Goal: Consume media (video, audio): Consume media (video, audio)

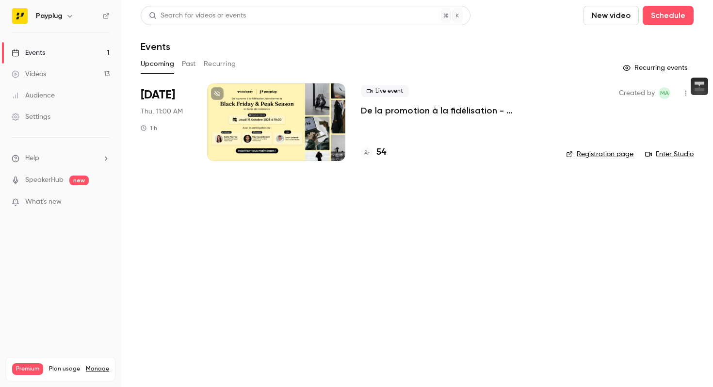
click at [260, 135] on div at bounding box center [276, 122] width 138 height 78
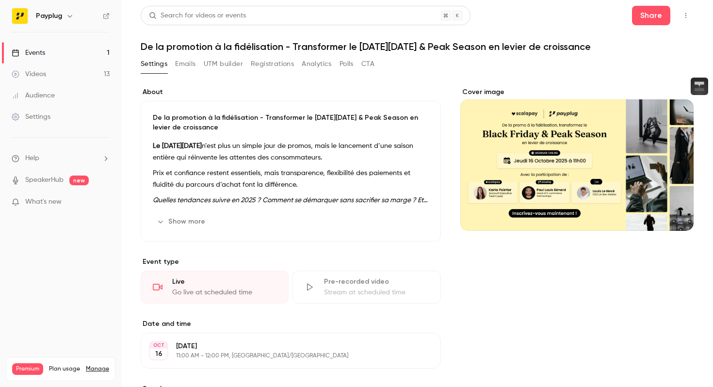
click at [261, 70] on button "Registrations" at bounding box center [272, 64] width 43 height 16
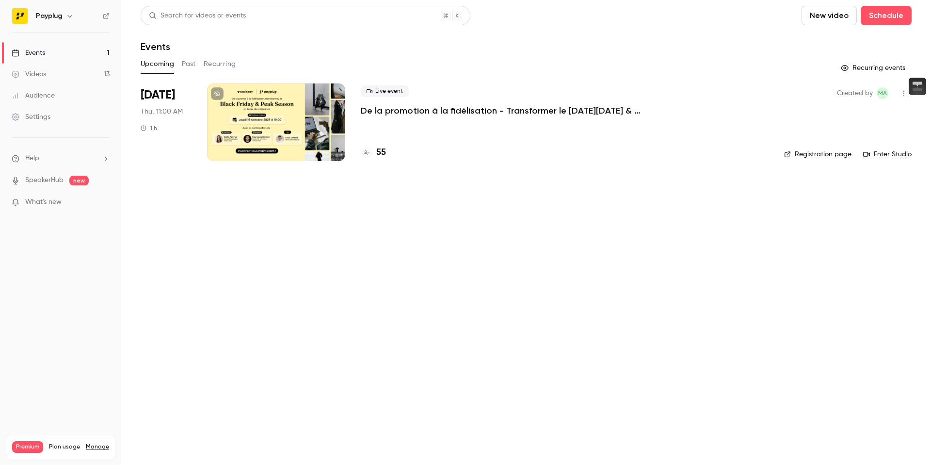
click at [293, 124] on div at bounding box center [276, 122] width 138 height 78
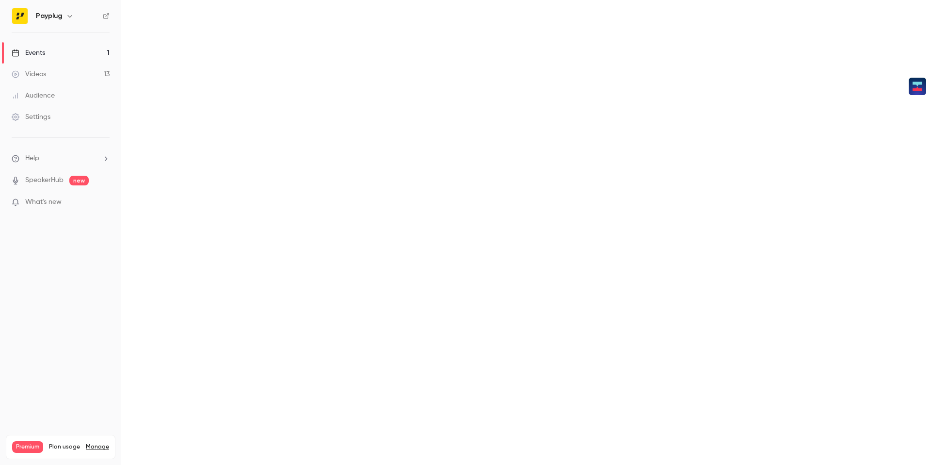
click at [293, 124] on main at bounding box center [526, 232] width 810 height 465
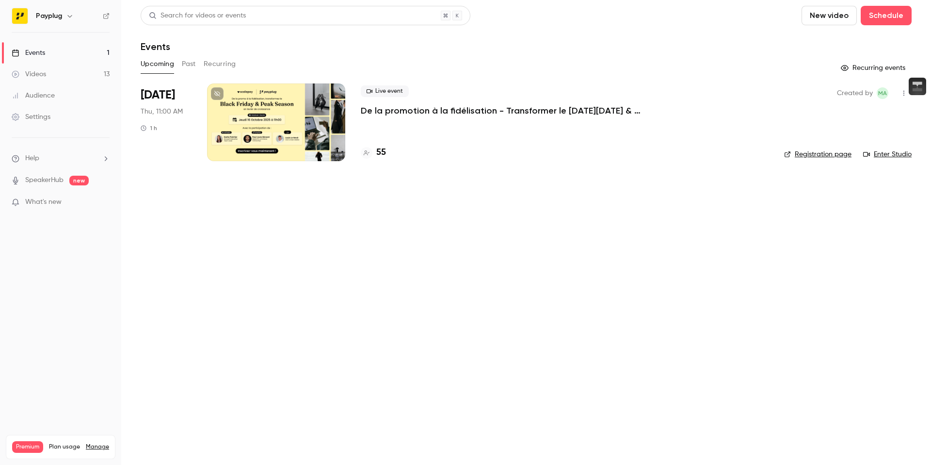
click at [197, 67] on div "Upcoming Past Recurring" at bounding box center [526, 64] width 771 height 16
click at [195, 65] on button "Past" at bounding box center [189, 64] width 14 height 16
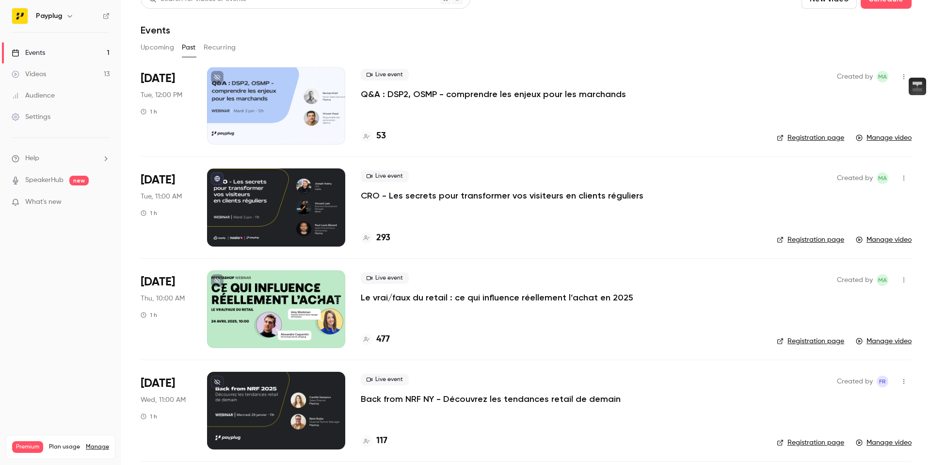
scroll to position [19, 0]
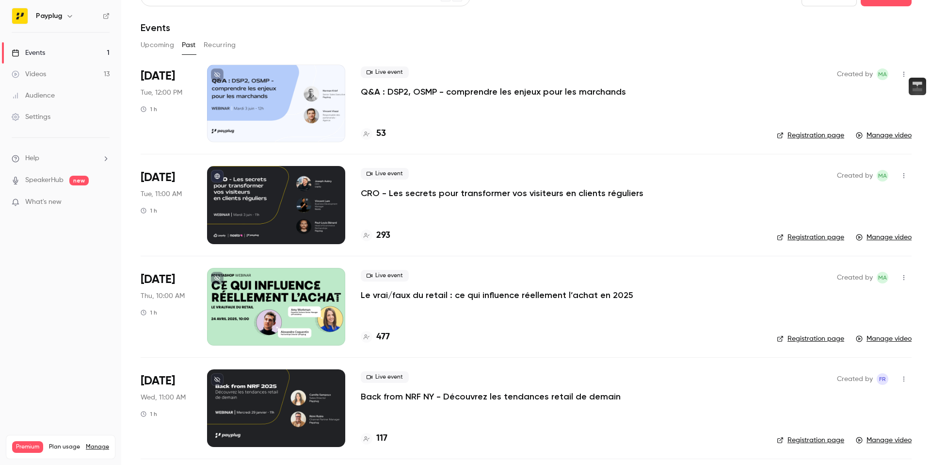
click at [280, 322] on div at bounding box center [276, 307] width 138 height 78
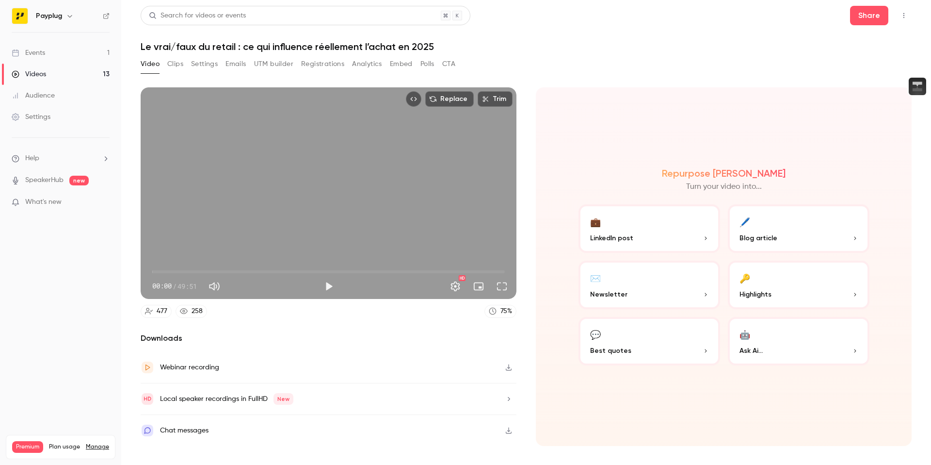
click at [171, 66] on button "Clips" at bounding box center [175, 64] width 16 height 16
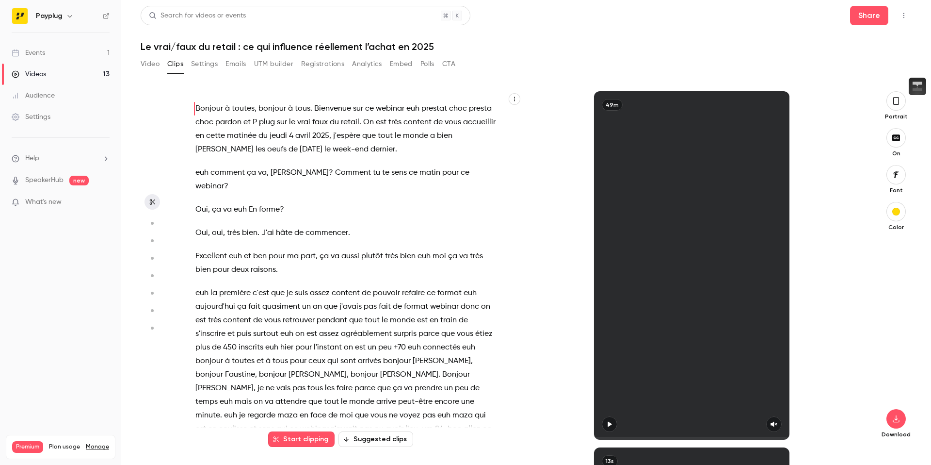
click at [157, 65] on button "Video" at bounding box center [150, 64] width 19 height 16
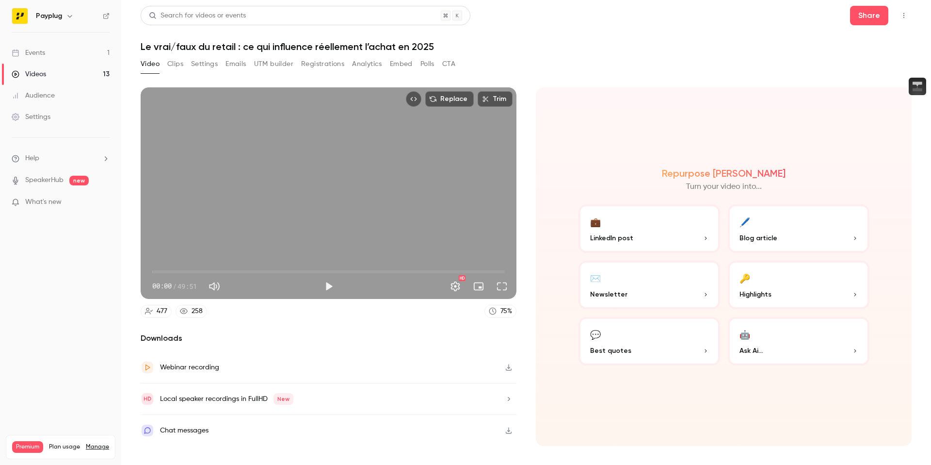
click at [194, 64] on button "Settings" at bounding box center [204, 64] width 27 height 16
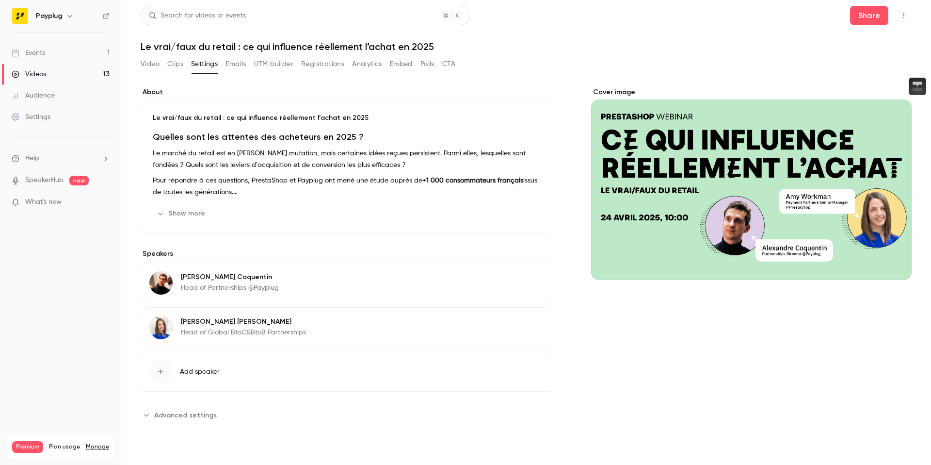
click at [178, 65] on button "Clips" at bounding box center [175, 64] width 16 height 16
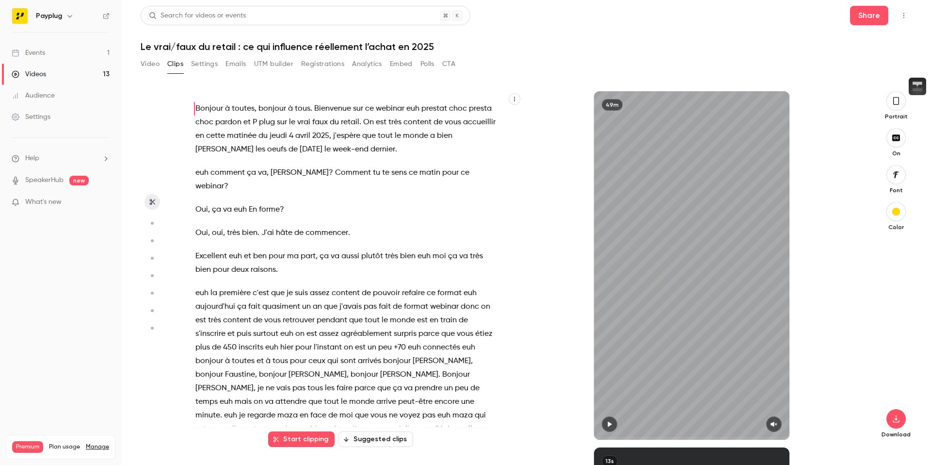
click at [232, 61] on button "Emails" at bounding box center [236, 64] width 20 height 16
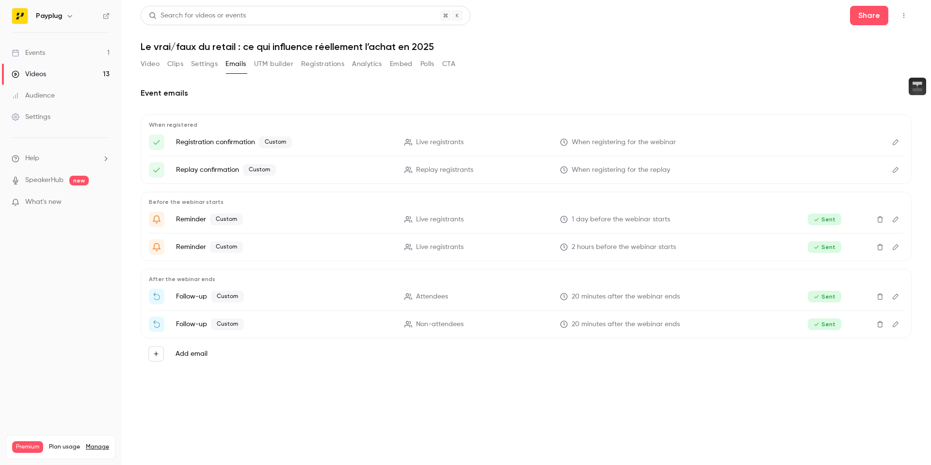
click at [267, 66] on button "UTM builder" at bounding box center [273, 64] width 39 height 16
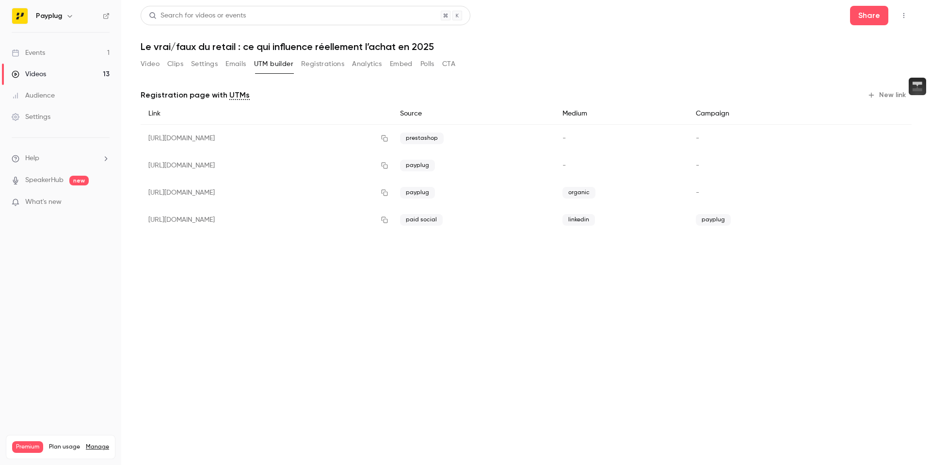
click at [311, 67] on button "Registrations" at bounding box center [322, 64] width 43 height 16
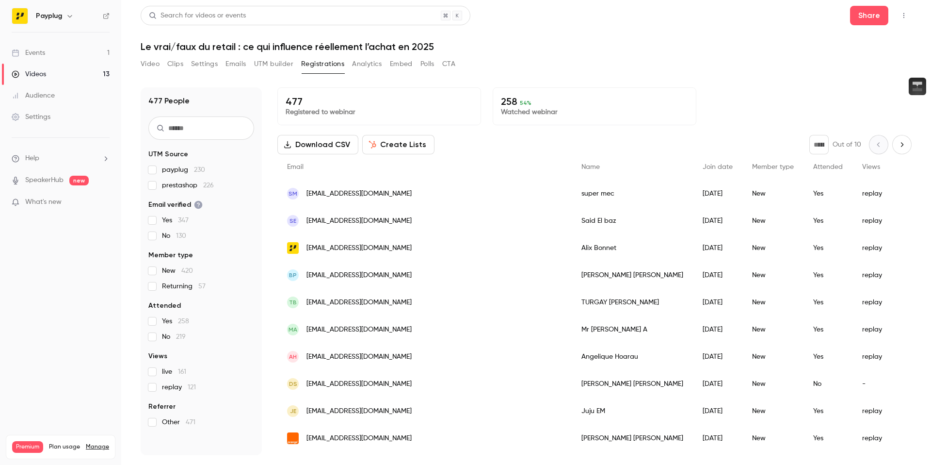
click at [258, 72] on div "Video Clips Settings Emails UTM builder Registrations Analytics Embed Polls CTA" at bounding box center [298, 65] width 315 height 19
click at [260, 70] on button "UTM builder" at bounding box center [273, 64] width 39 height 16
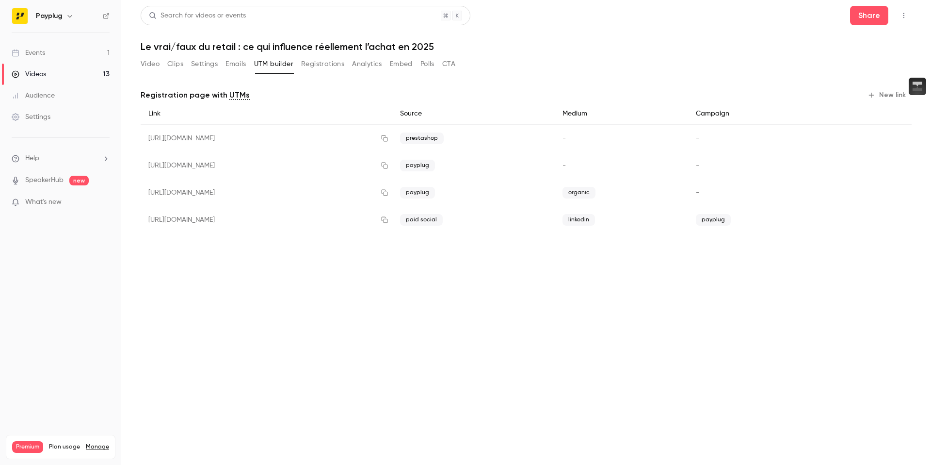
click at [241, 69] on button "Emails" at bounding box center [236, 64] width 20 height 16
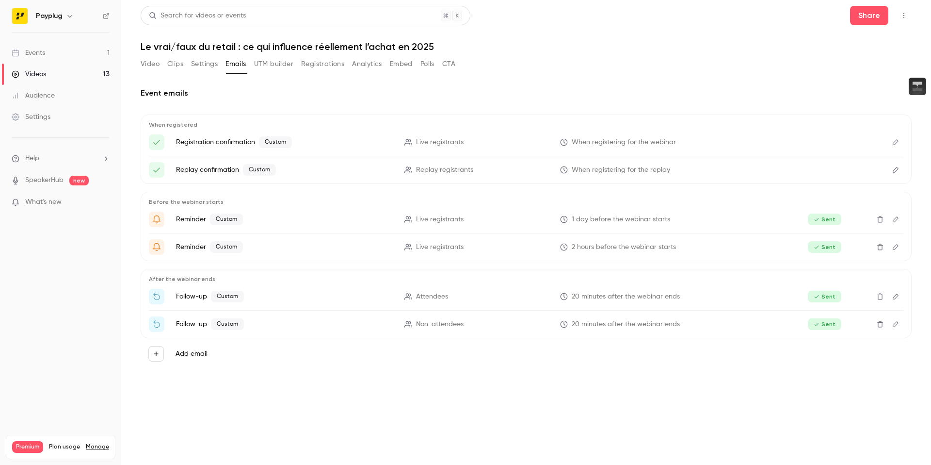
click at [211, 67] on button "Settings" at bounding box center [204, 64] width 27 height 16
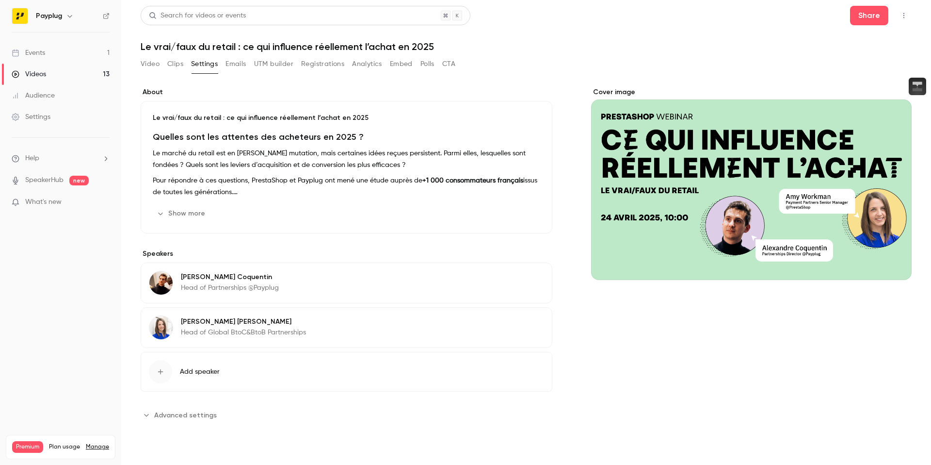
click at [174, 68] on button "Clips" at bounding box center [175, 64] width 16 height 16
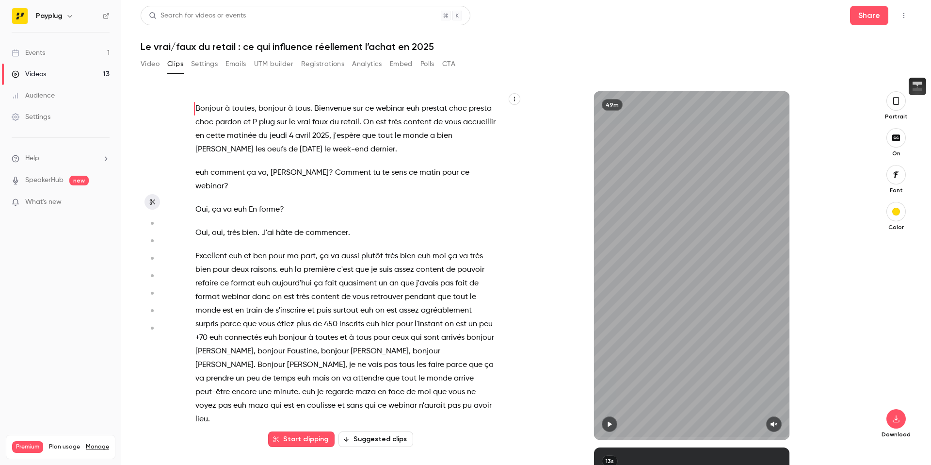
click at [151, 67] on button "Video" at bounding box center [150, 64] width 19 height 16
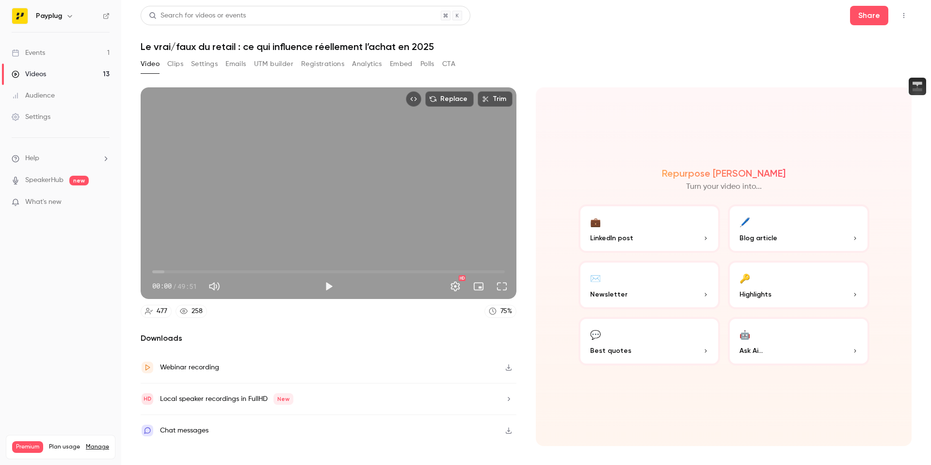
click at [442, 232] on div "Replace Trim 00:00 00:00 / 49:51 HD" at bounding box center [329, 193] width 376 height 212
click at [503, 283] on button "Full screen" at bounding box center [501, 286] width 19 height 19
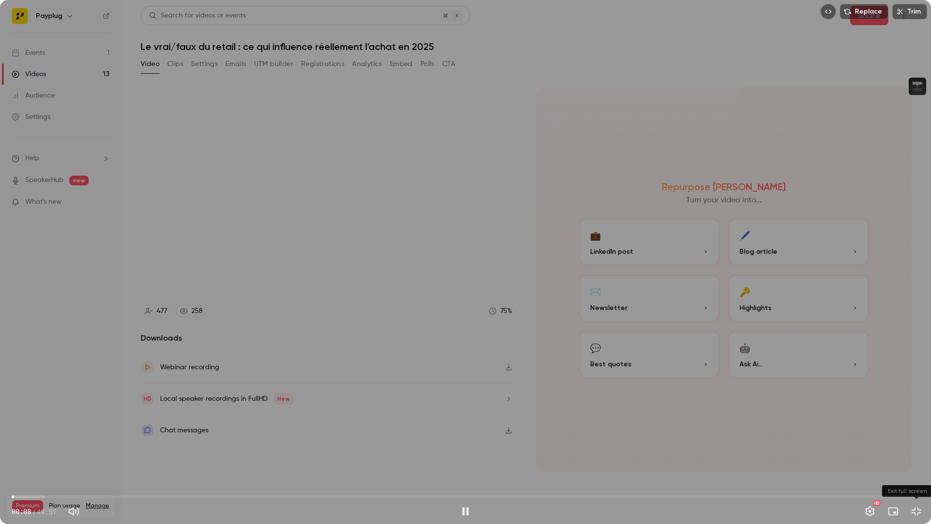
click at [914, 464] on button "Exit full screen" at bounding box center [916, 511] width 19 height 19
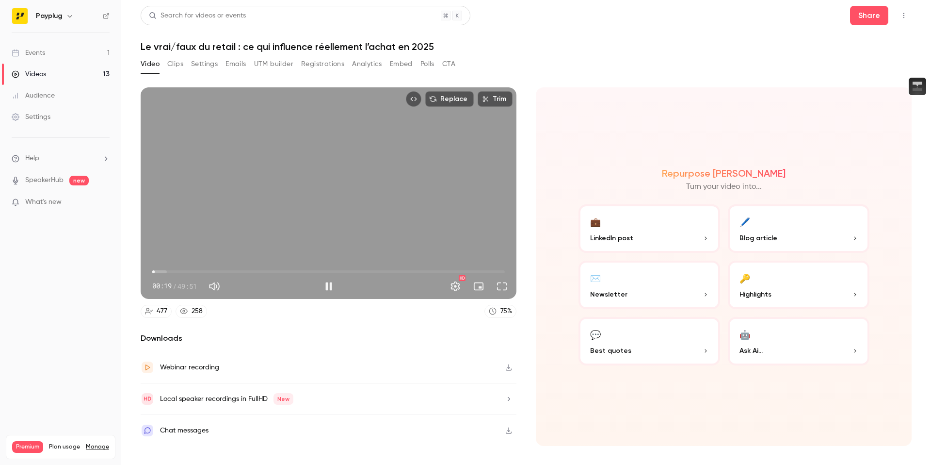
click at [301, 215] on div "Replace Trim 00:19 00:19 / 49:51 HD" at bounding box center [329, 193] width 376 height 212
click at [245, 207] on div "Replace Trim 00:19 00:19 / 49:51 HD" at bounding box center [329, 193] width 376 height 212
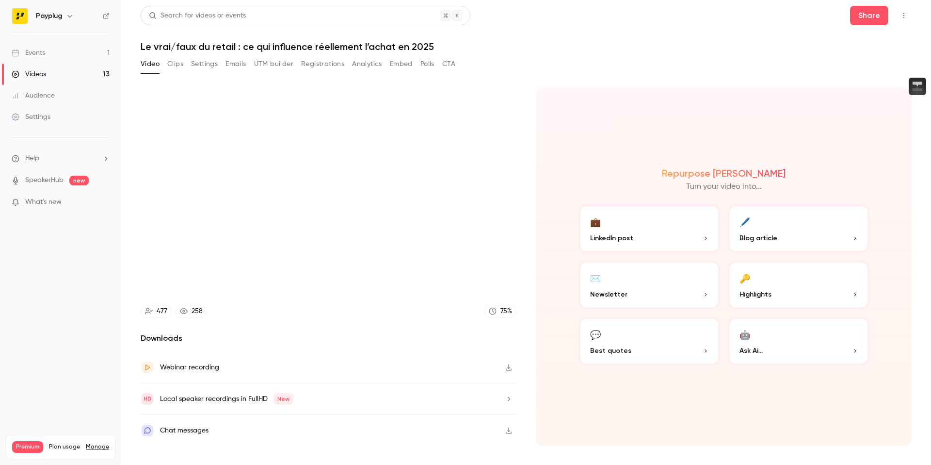
type input "****"
click at [178, 69] on button "Clips" at bounding box center [175, 64] width 16 height 16
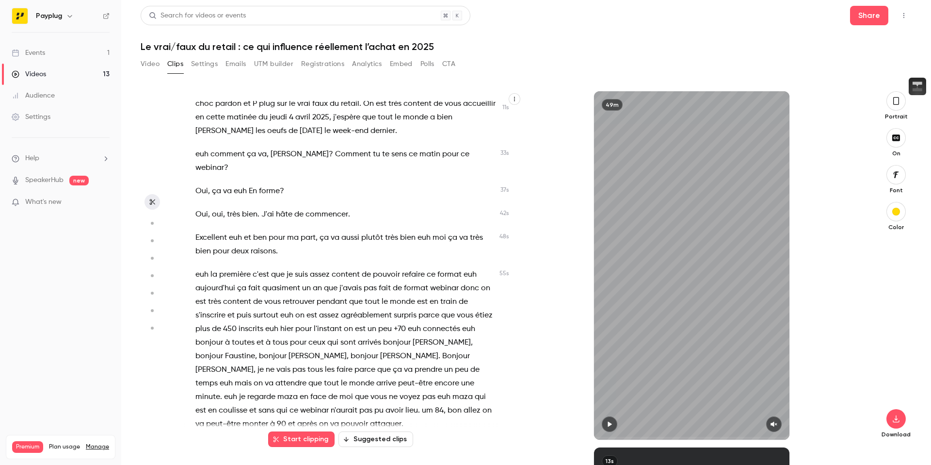
scroll to position [27, 0]
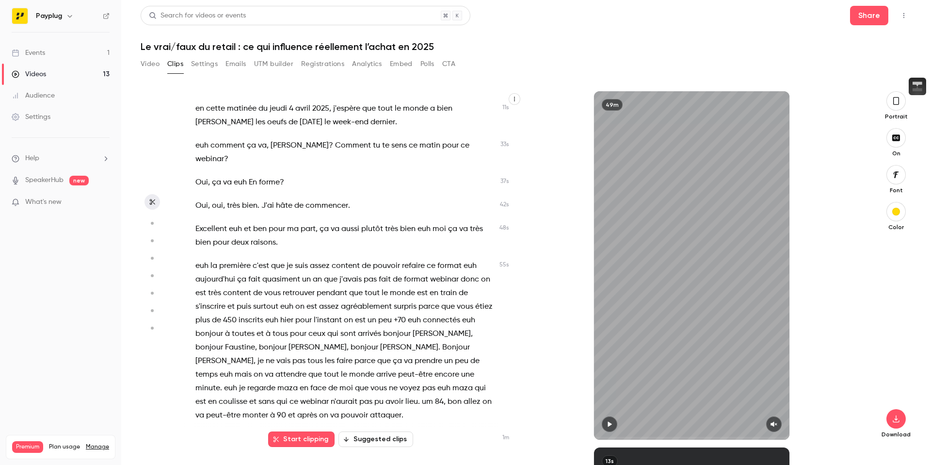
click at [655, 250] on div "49m" at bounding box center [692, 265] width 196 height 348
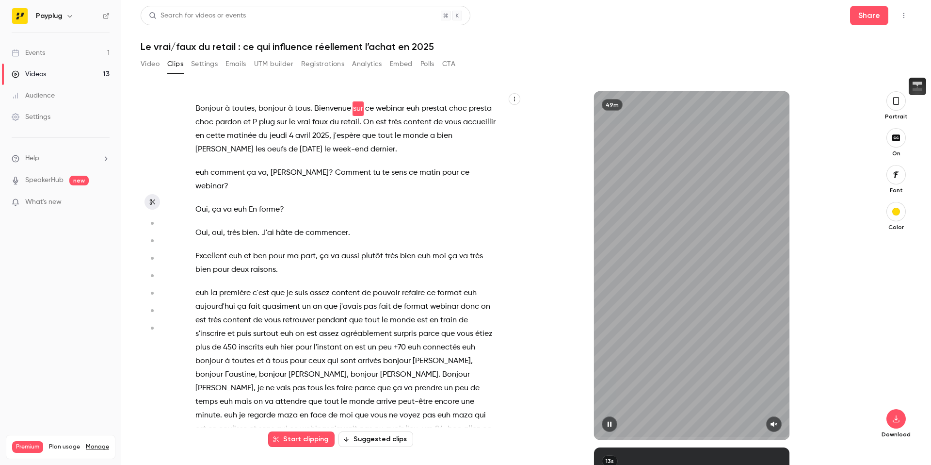
click at [776, 427] on icon "button" at bounding box center [774, 424] width 8 height 7
click at [899, 98] on icon "button" at bounding box center [897, 101] width 6 height 8
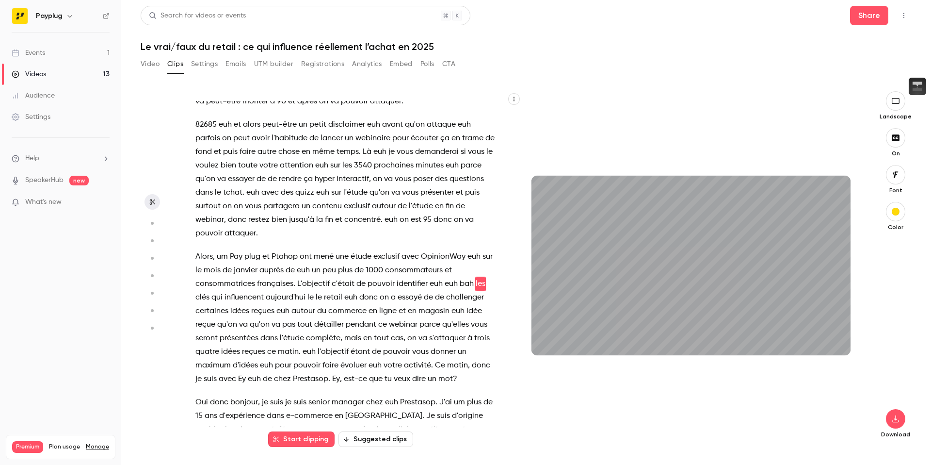
scroll to position [355, 0]
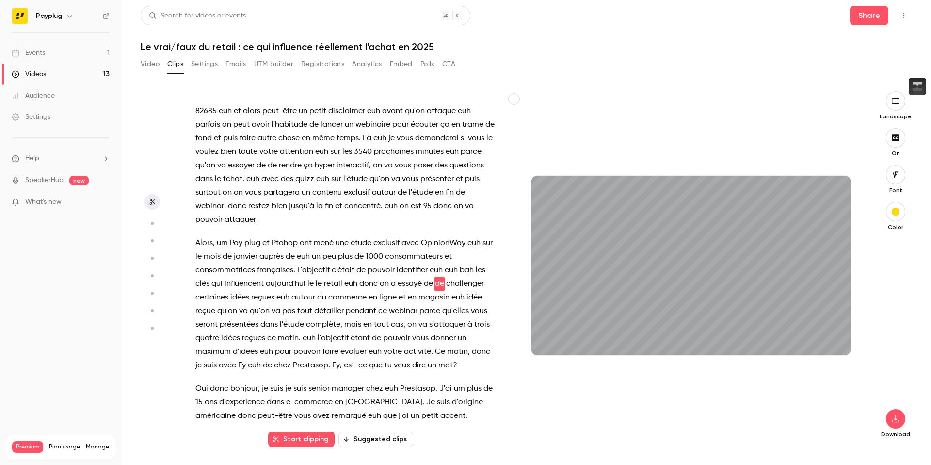
click at [415, 331] on span "vous" at bounding box center [420, 338] width 16 height 14
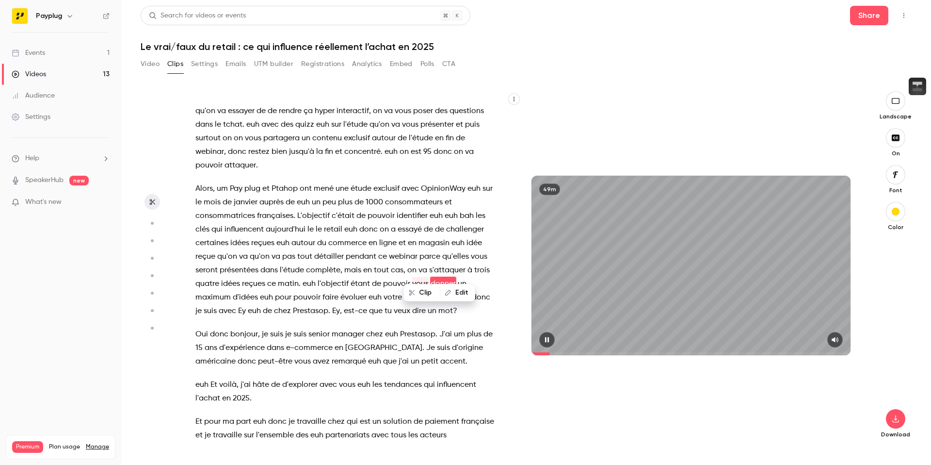
click at [687, 246] on div "49m" at bounding box center [691, 265] width 319 height 179
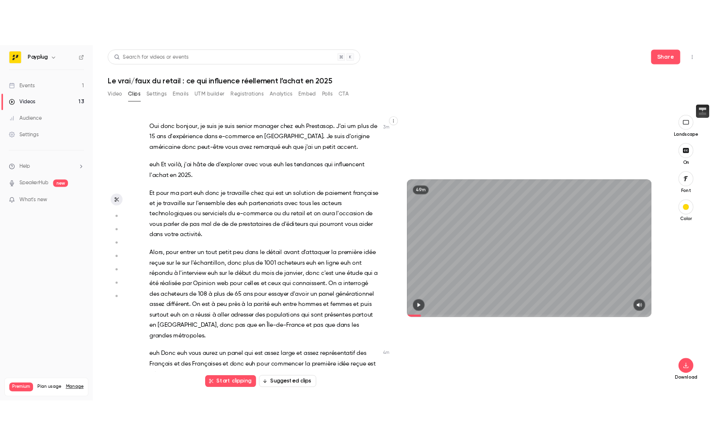
scroll to position [548, 0]
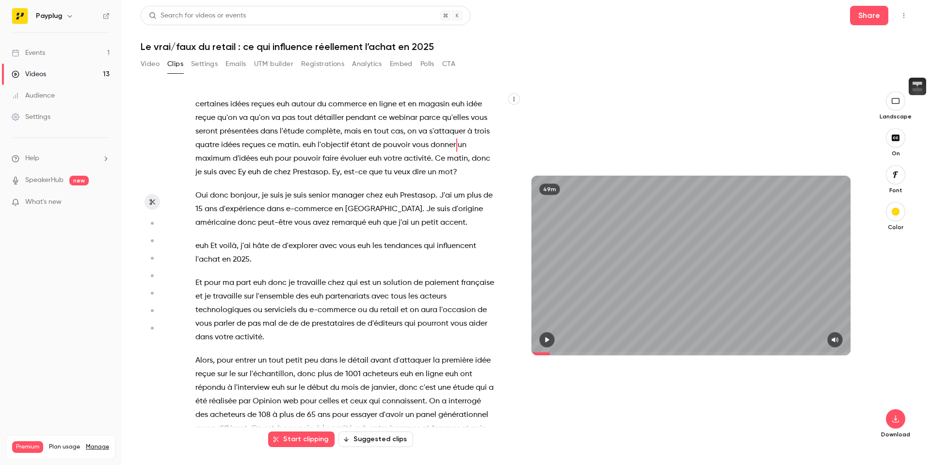
click at [514, 98] on icon "button" at bounding box center [514, 99] width 6 height 6
type input "*****"
click at [484, 117] on div "Copy transcript" at bounding box center [476, 122] width 74 height 10
click at [154, 65] on button "Video" at bounding box center [150, 64] width 19 height 16
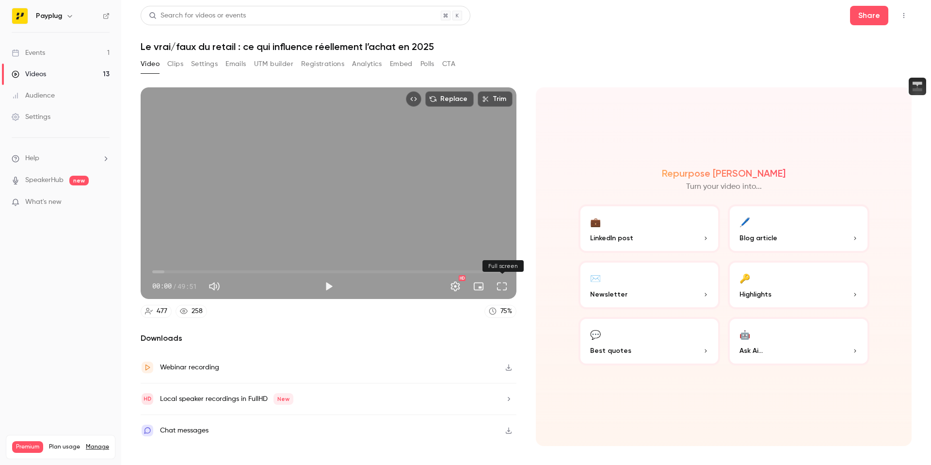
click at [501, 283] on button "Full screen" at bounding box center [501, 286] width 19 height 19
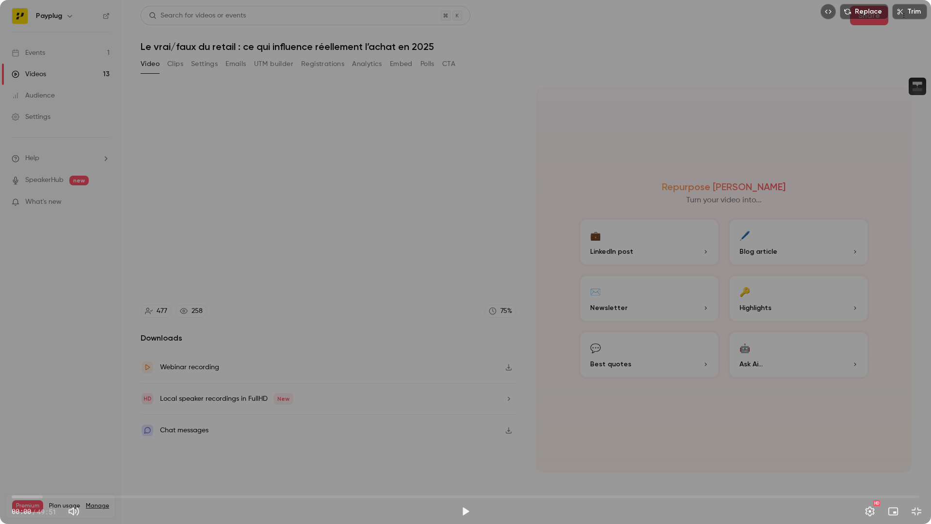
click at [455, 306] on div "Replace Trim 00:00 00:00 / 49:51 HD" at bounding box center [465, 262] width 931 height 524
click at [40, 464] on span "01:34" at bounding box center [466, 497] width 908 height 16
click at [70, 464] on span "01:34" at bounding box center [466, 497] width 908 height 16
click at [108, 464] on span "05:18" at bounding box center [466, 497] width 908 height 16
click at [85, 464] on span "05:19" at bounding box center [466, 497] width 908 height 16
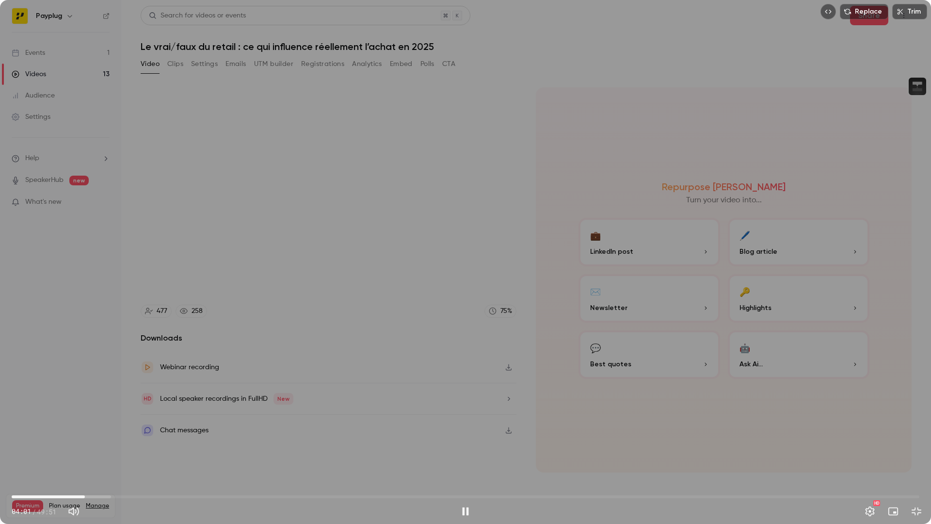
click at [72, 464] on span "04:01" at bounding box center [466, 497] width 908 height 16
click at [64, 464] on span "03:19" at bounding box center [466, 497] width 908 height 16
click at [54, 464] on span "02:19" at bounding box center [466, 497] width 908 height 16
click at [310, 352] on div "Replace Trim 02:21 02:21 / 49:51 HD" at bounding box center [465, 262] width 931 height 524
click at [600, 188] on div "Replace Trim 02:21 02:21 / 49:51 HD" at bounding box center [465, 262] width 931 height 524
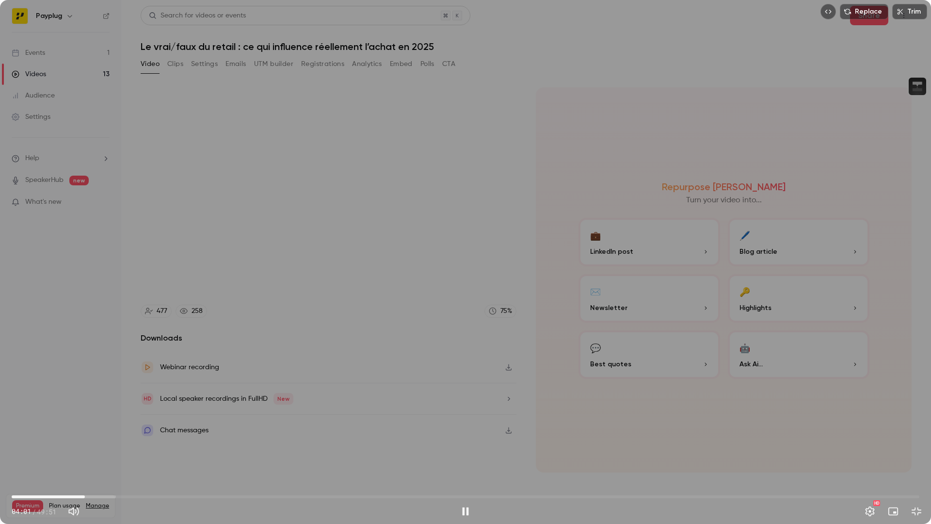
click at [475, 297] on div "Replace Trim 04:01 04:01 / 49:51 HD" at bounding box center [465, 262] width 931 height 524
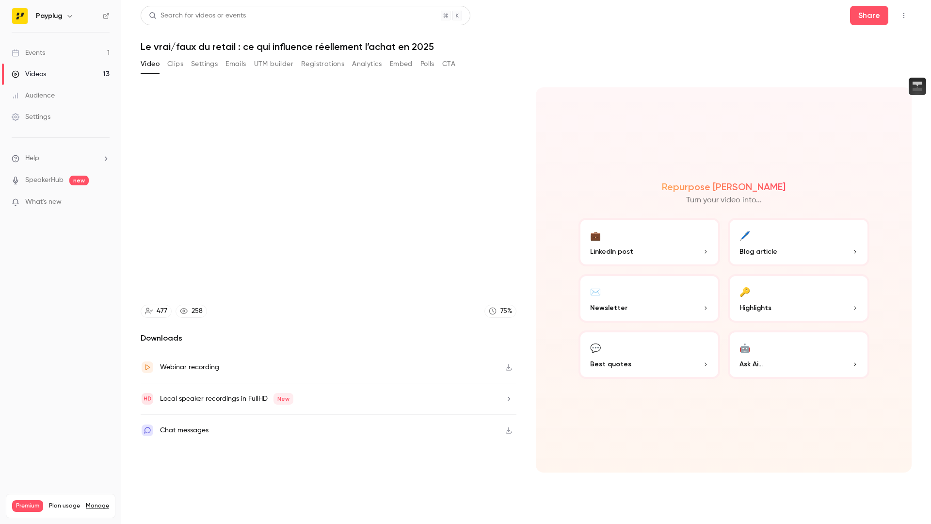
type input "*****"
